Goal: Entertainment & Leisure: Consume media (video, audio)

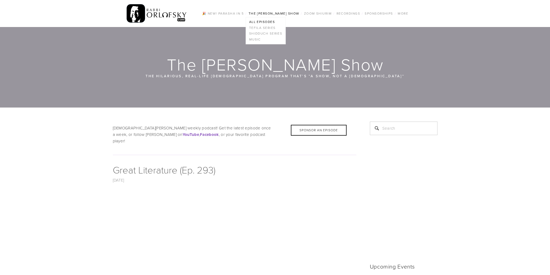
click at [246, 22] on link "All Episodes" at bounding box center [266, 22] width 40 height 6
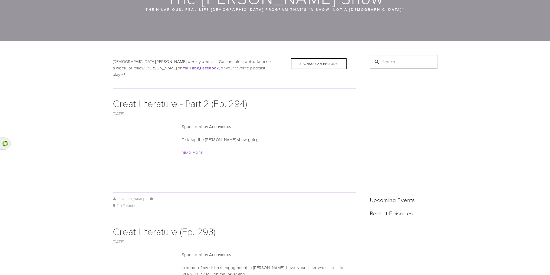
scroll to position [72, 0]
